Goal: Task Accomplishment & Management: Complete application form

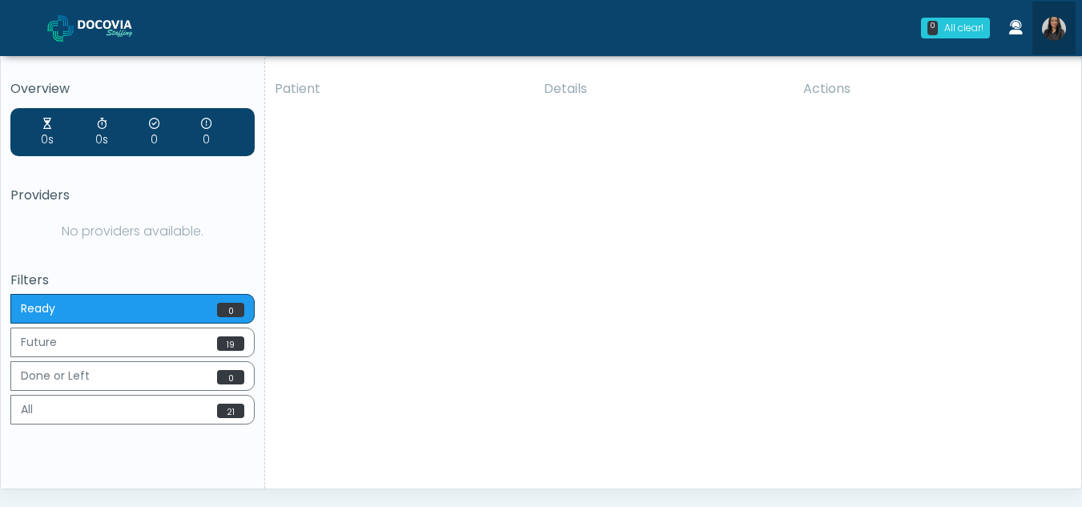
click at [1055, 22] on img at bounding box center [1054, 29] width 24 height 24
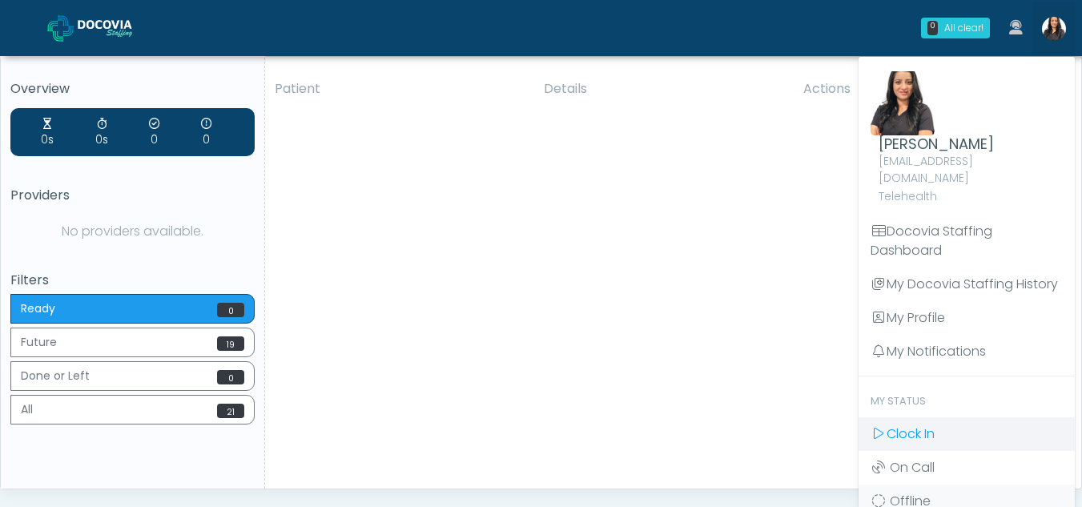
click at [919, 424] on span "Clock In" at bounding box center [910, 433] width 48 height 18
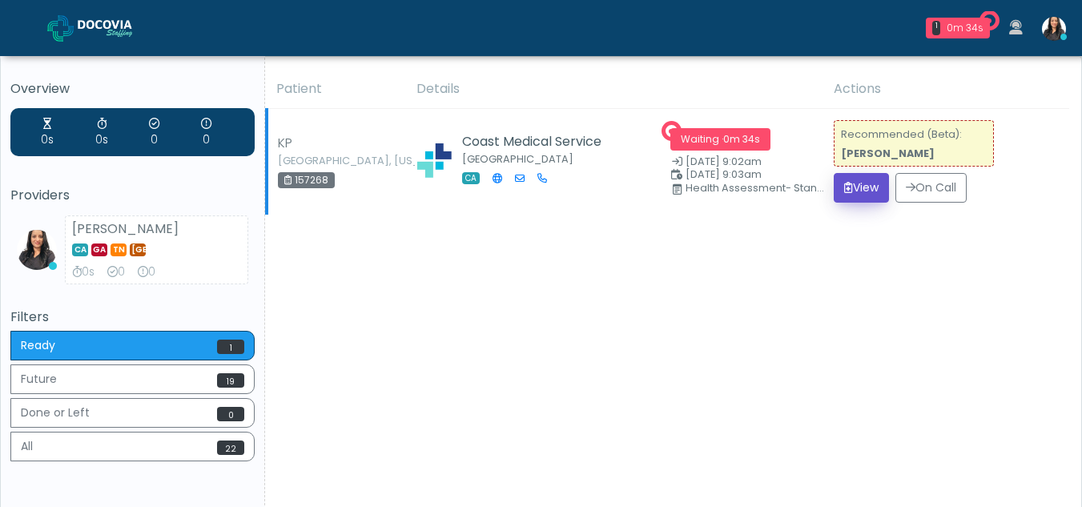
click at [859, 183] on button "View" at bounding box center [860, 188] width 55 height 30
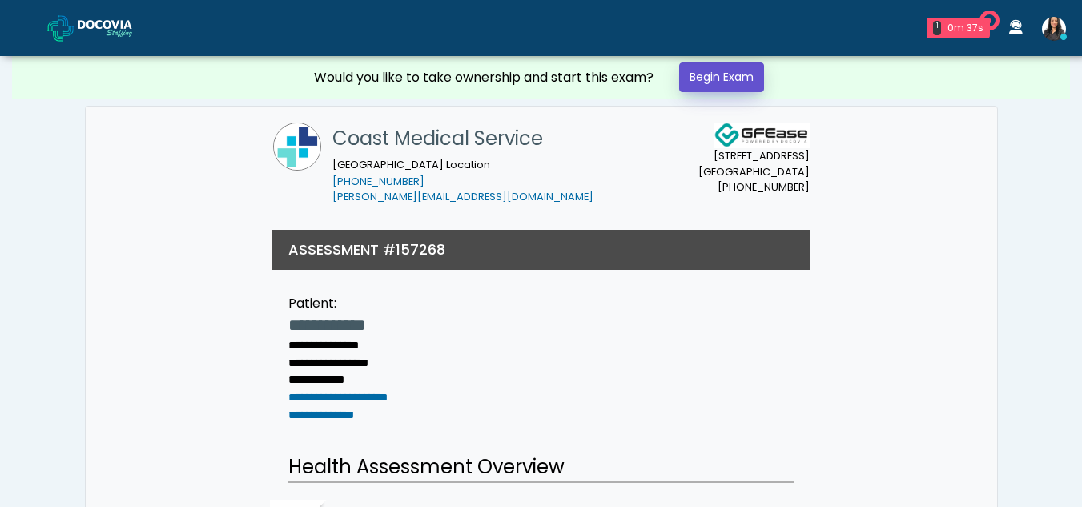
click at [739, 77] on link "Begin Exam" at bounding box center [721, 77] width 85 height 30
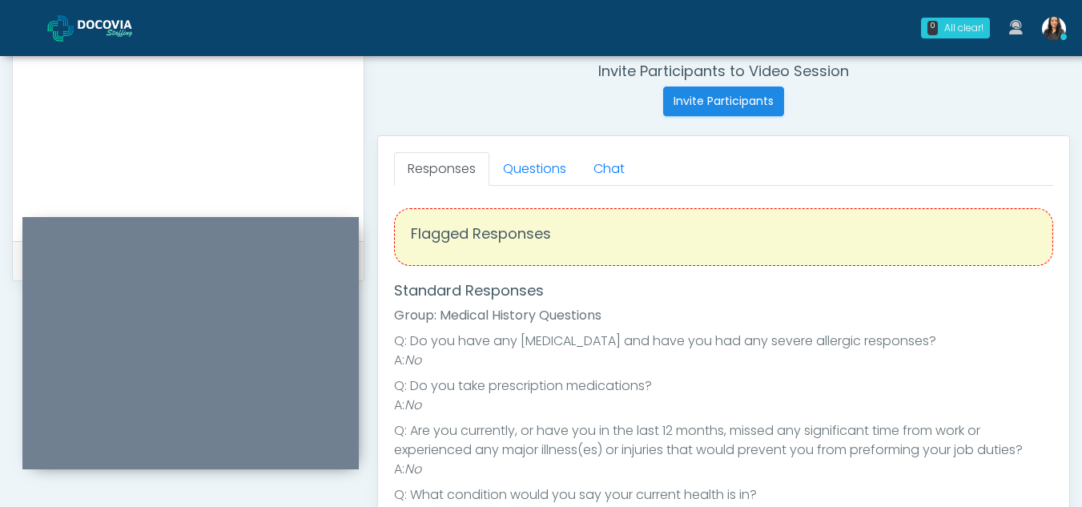
scroll to position [615, 0]
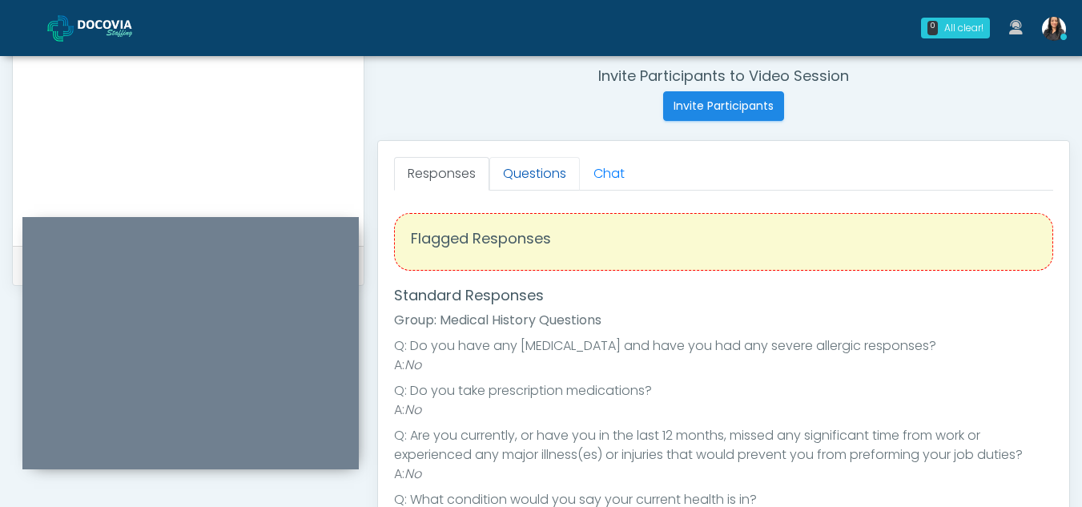
click at [549, 175] on link "Questions" at bounding box center [534, 174] width 90 height 34
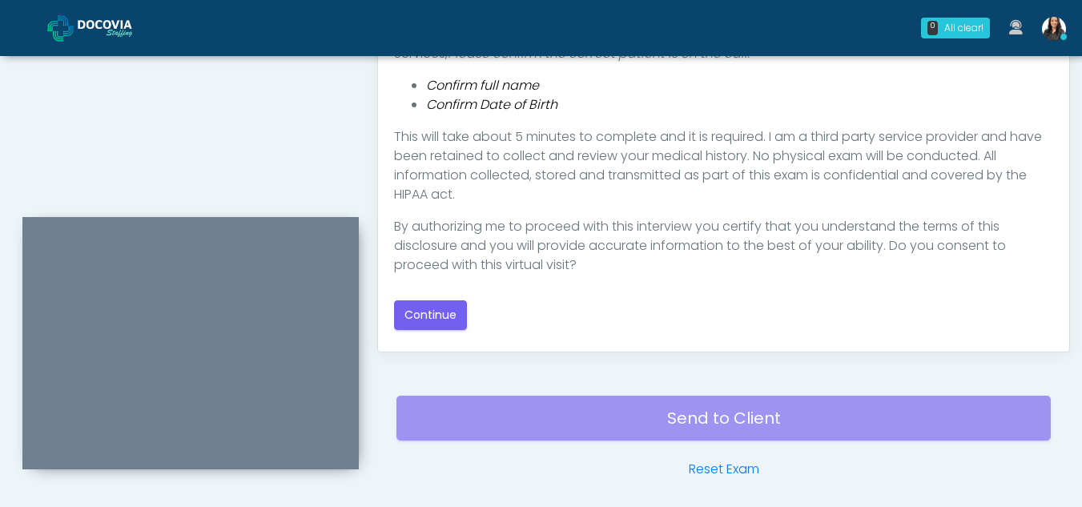
scroll to position [889, 0]
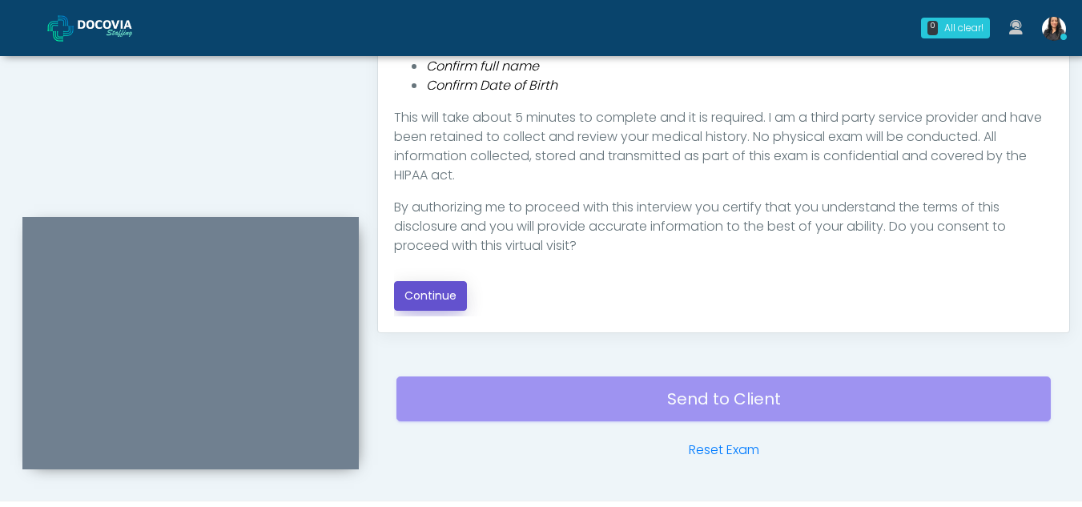
click at [431, 288] on button "Continue" at bounding box center [430, 296] width 73 height 30
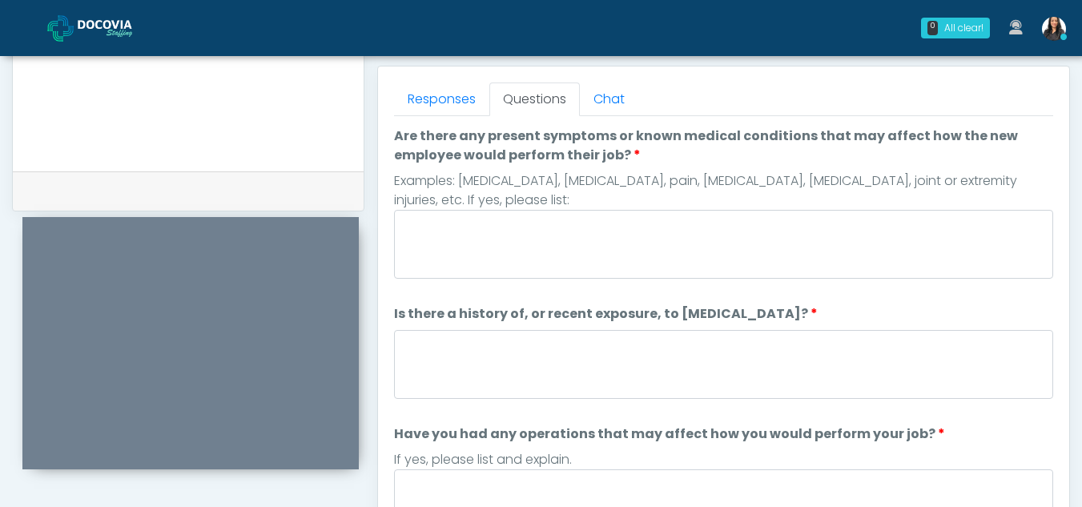
scroll to position [687, 0]
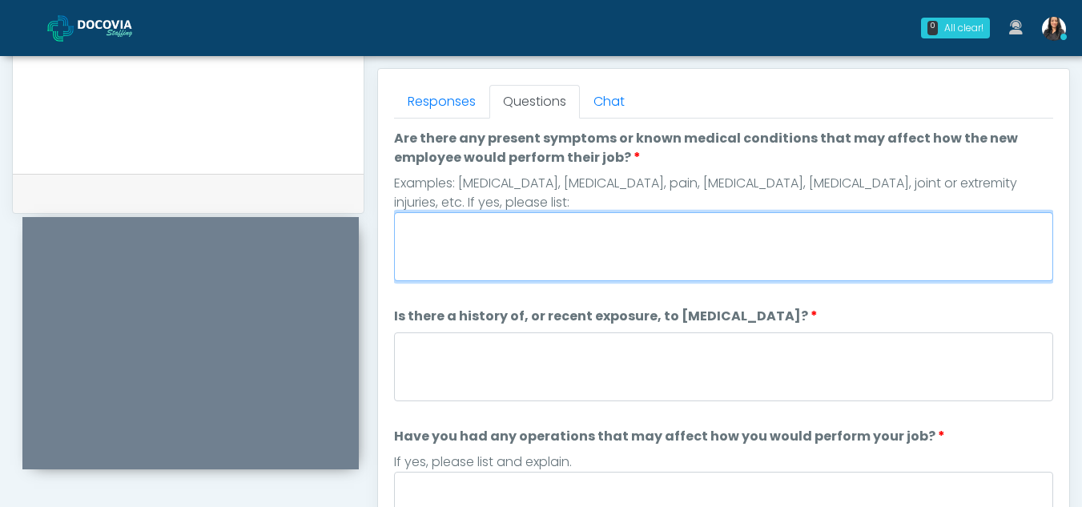
click at [456, 254] on textarea "Are there any present symptoms or known medical conditions that may affect how …" at bounding box center [723, 246] width 659 height 69
type textarea "**"
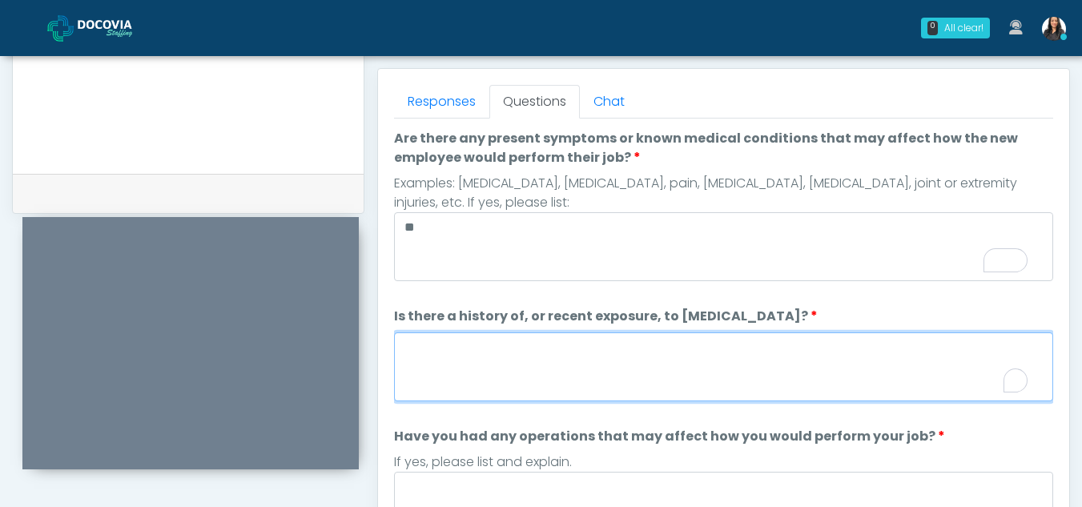
click at [518, 371] on textarea "Is there a history of, or recent exposure, to infectious diseases?" at bounding box center [723, 366] width 659 height 69
type textarea "**"
